Goal: Information Seeking & Learning: Find specific fact

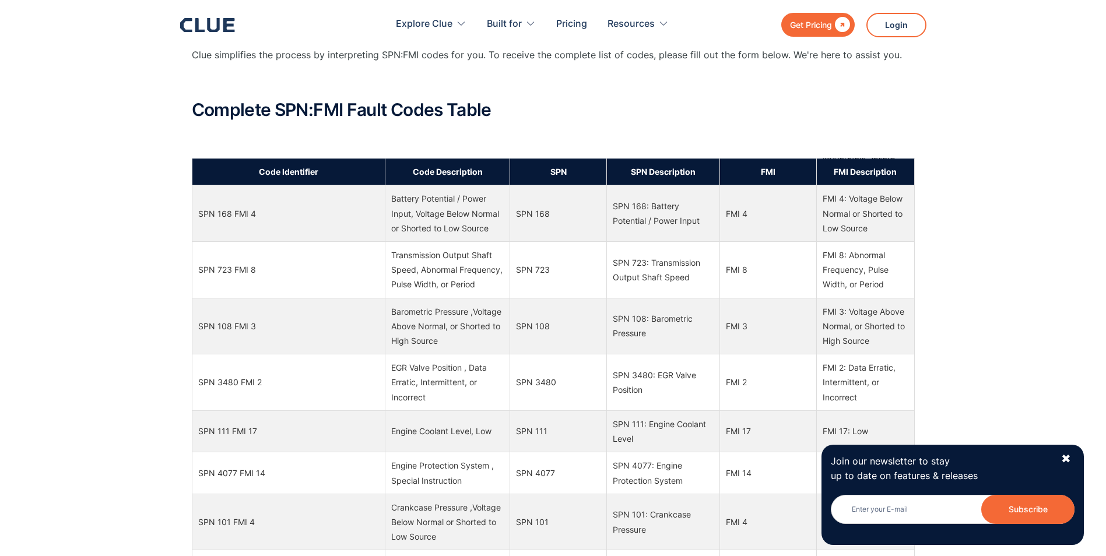
scroll to position [2566, 0]
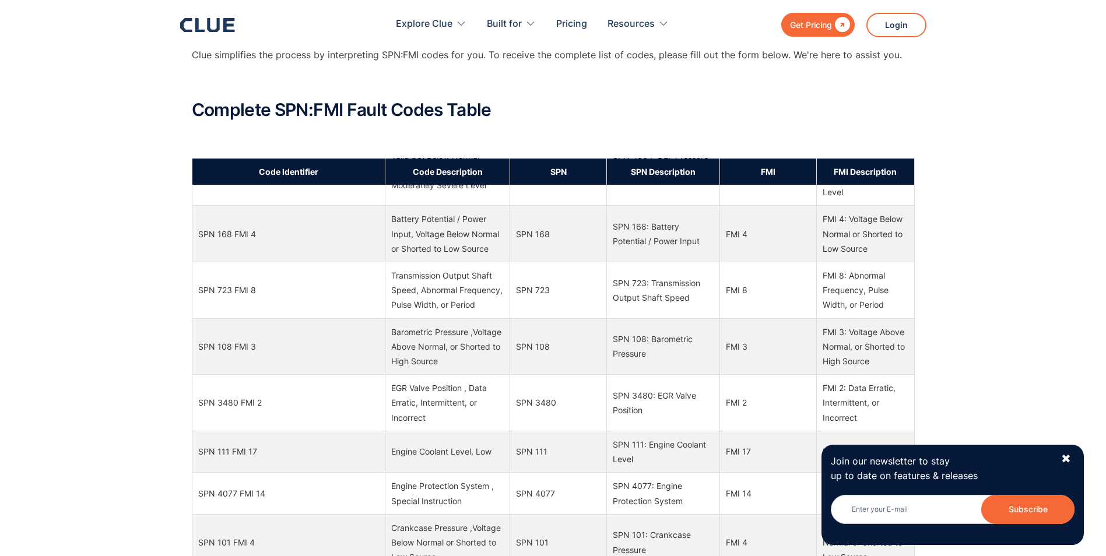
click at [92, 296] on div "What Does SPN Mean? SPN refers to Suspect Parameter Numbers. There are diagnost…" at bounding box center [553, 423] width 1106 height 1372
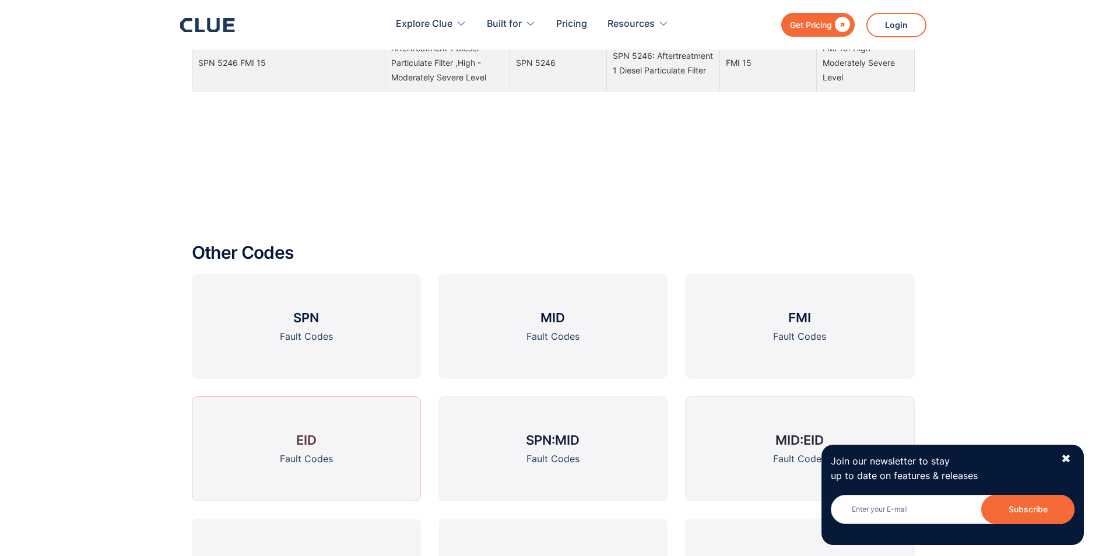
scroll to position [1405, 0]
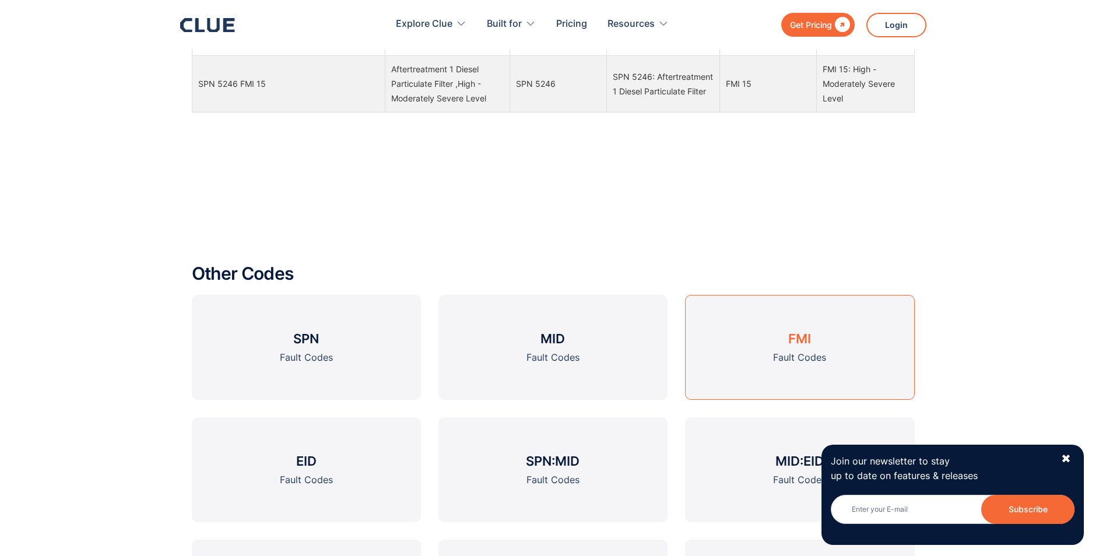
click at [770, 355] on link "FMI Fault Codes" at bounding box center [799, 347] width 229 height 105
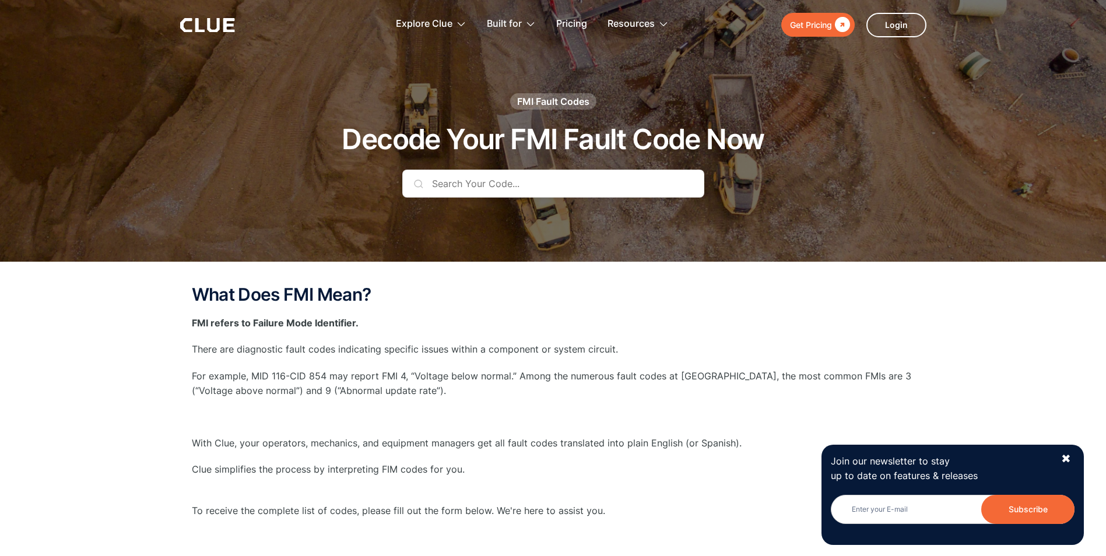
click at [474, 181] on input "text" at bounding box center [553, 184] width 302 height 28
